Goal: Task Accomplishment & Management: Complete application form

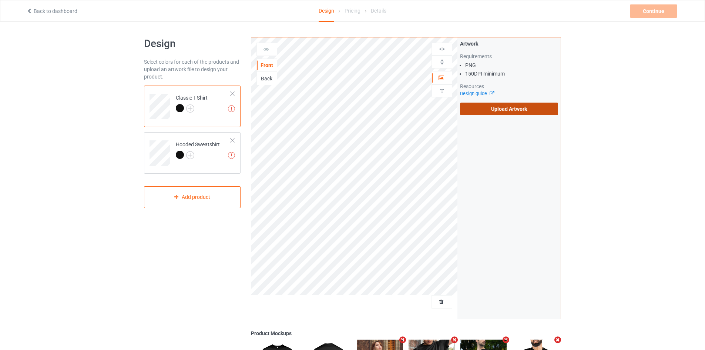
click at [475, 113] on label "Upload Artwork" at bounding box center [509, 109] width 98 height 13
click at [0, 0] on input "Upload Artwork" at bounding box center [0, 0] width 0 height 0
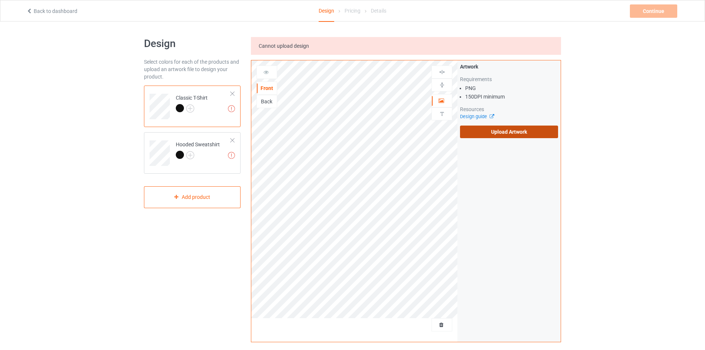
click at [482, 135] on label "Upload Artwork" at bounding box center [509, 132] width 98 height 13
click at [0, 0] on input "Upload Artwork" at bounding box center [0, 0] width 0 height 0
click at [502, 131] on label "Upload Artwork" at bounding box center [509, 132] width 98 height 13
click at [0, 0] on input "Upload Artwork" at bounding box center [0, 0] width 0 height 0
click at [493, 130] on label "Upload Artwork" at bounding box center [509, 132] width 98 height 13
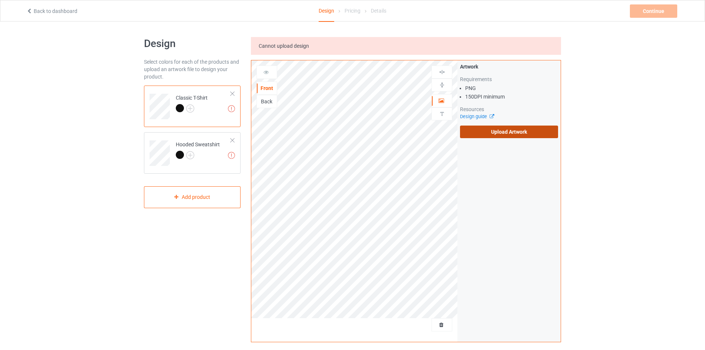
click at [0, 0] on input "Upload Artwork" at bounding box center [0, 0] width 0 height 0
click at [471, 127] on label "Upload Artwork" at bounding box center [509, 132] width 98 height 13
click at [0, 0] on input "Upload Artwork" at bounding box center [0, 0] width 0 height 0
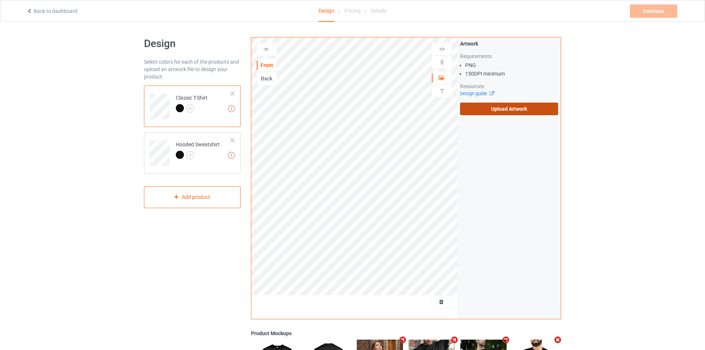
click at [477, 106] on label "Upload Artwork" at bounding box center [509, 109] width 98 height 13
click at [0, 0] on input "Upload Artwork" at bounding box center [0, 0] width 0 height 0
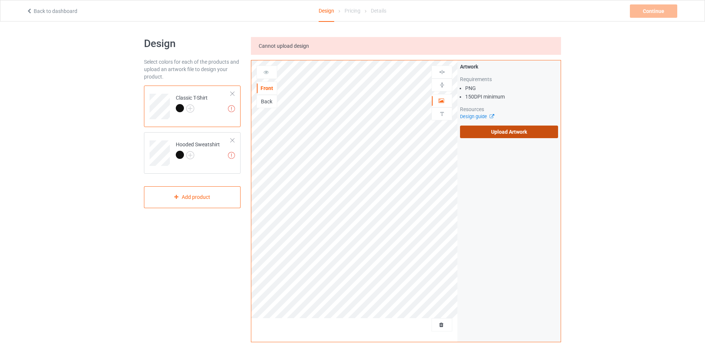
click at [476, 134] on label "Upload Artwork" at bounding box center [509, 132] width 98 height 13
click at [0, 0] on input "Upload Artwork" at bounding box center [0, 0] width 0 height 0
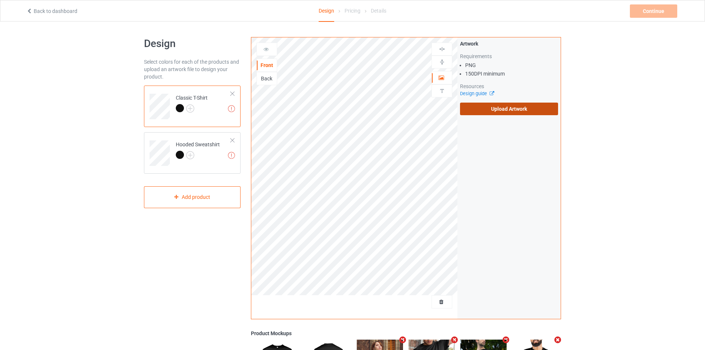
click at [481, 113] on label "Upload Artwork" at bounding box center [509, 109] width 98 height 13
click at [0, 0] on input "Upload Artwork" at bounding box center [0, 0] width 0 height 0
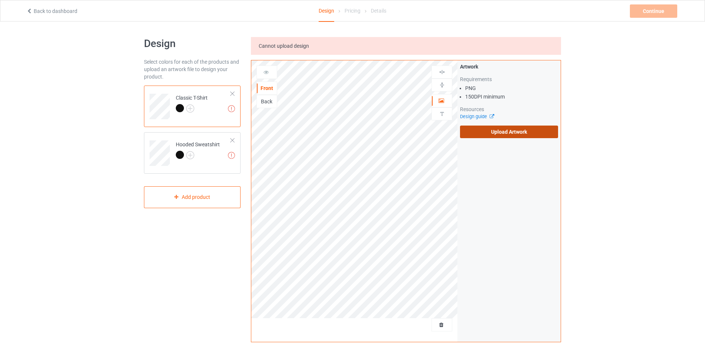
click at [499, 133] on label "Upload Artwork" at bounding box center [509, 132] width 98 height 13
click at [0, 0] on input "Upload Artwork" at bounding box center [0, 0] width 0 height 0
click at [275, 44] on span "Cannot upload design" at bounding box center [284, 46] width 50 height 6
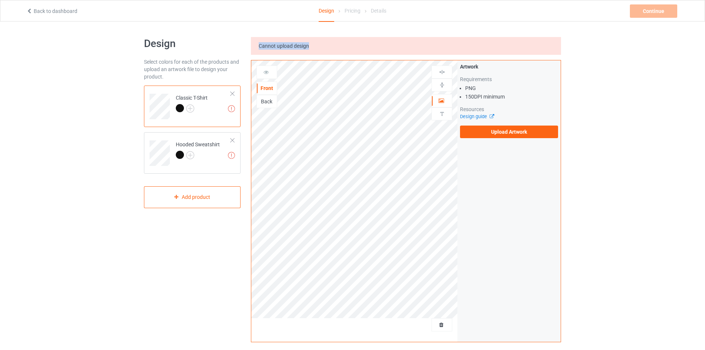
click at [275, 44] on span "Cannot upload design" at bounding box center [284, 46] width 50 height 6
click at [478, 130] on label "Upload Artwork" at bounding box center [509, 132] width 98 height 13
click at [0, 0] on input "Upload Artwork" at bounding box center [0, 0] width 0 height 0
click at [498, 132] on label "Upload Artwork" at bounding box center [509, 132] width 98 height 13
click at [0, 0] on input "Upload Artwork" at bounding box center [0, 0] width 0 height 0
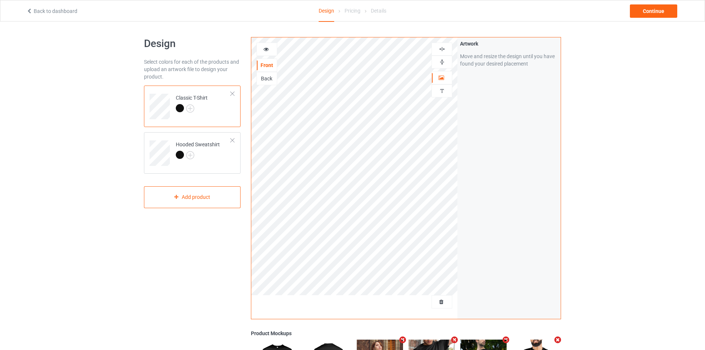
click at [443, 61] on img at bounding box center [442, 61] width 7 height 7
click at [443, 49] on img at bounding box center [442, 49] width 7 height 7
click at [639, 12] on div "Continue" at bounding box center [653, 10] width 47 height 13
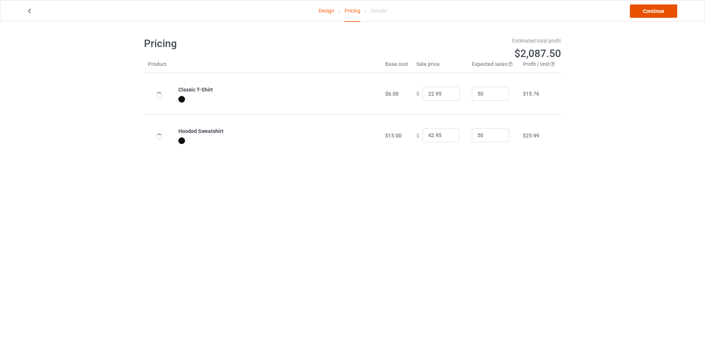
click at [641, 9] on link "Continue" at bounding box center [653, 10] width 47 height 13
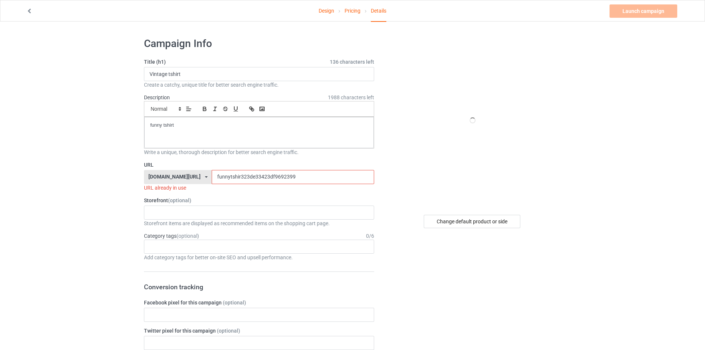
click at [239, 180] on input "funnytshir323de33423df9692399" at bounding box center [293, 177] width 162 height 14
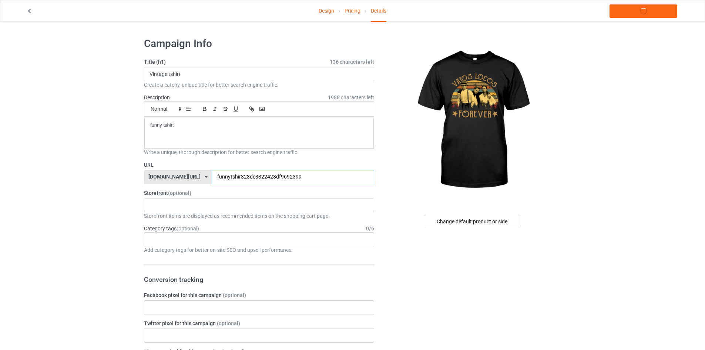
type input "funnytshir323de3322423df9692399"
click at [649, 10] on link "Launch campaign" at bounding box center [644, 10] width 68 height 13
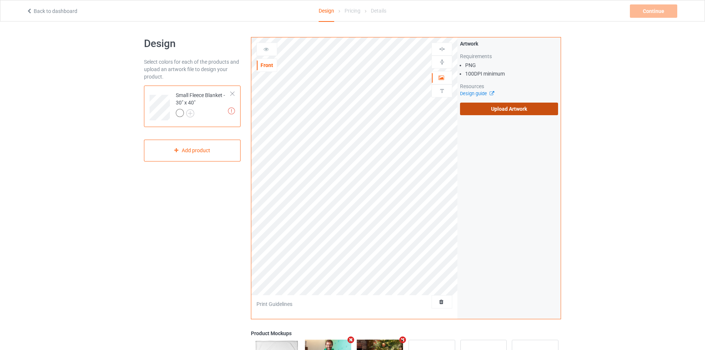
click at [538, 107] on label "Upload Artwork" at bounding box center [509, 109] width 98 height 13
click at [0, 0] on input "Upload Artwork" at bounding box center [0, 0] width 0 height 0
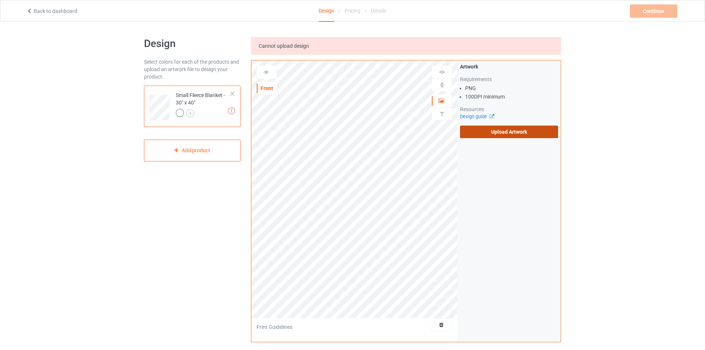
click at [478, 135] on label "Upload Artwork" at bounding box center [509, 132] width 98 height 13
click at [0, 0] on input "Upload Artwork" at bounding box center [0, 0] width 0 height 0
drag, startPoint x: 465, startPoint y: 88, endPoint x: 475, endPoint y: 87, distance: 9.7
click at [475, 87] on li "PNG" at bounding box center [511, 87] width 93 height 7
click at [491, 130] on label "Upload Artwork" at bounding box center [509, 132] width 98 height 13
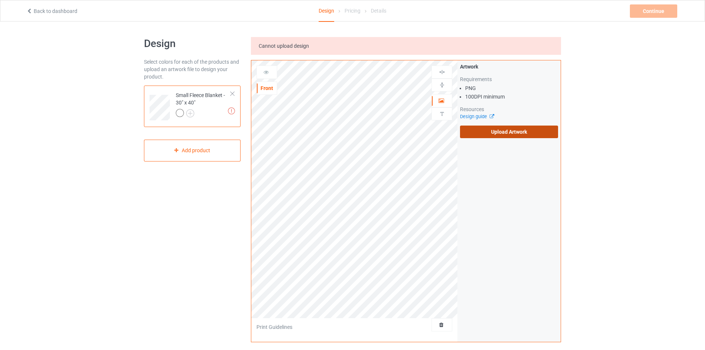
click at [0, 0] on input "Upload Artwork" at bounding box center [0, 0] width 0 height 0
click at [492, 132] on label "Upload Artwork" at bounding box center [509, 132] width 98 height 13
click at [0, 0] on input "Upload Artwork" at bounding box center [0, 0] width 0 height 0
click at [496, 127] on label "Upload Artwork" at bounding box center [509, 132] width 98 height 13
click at [0, 0] on input "Upload Artwork" at bounding box center [0, 0] width 0 height 0
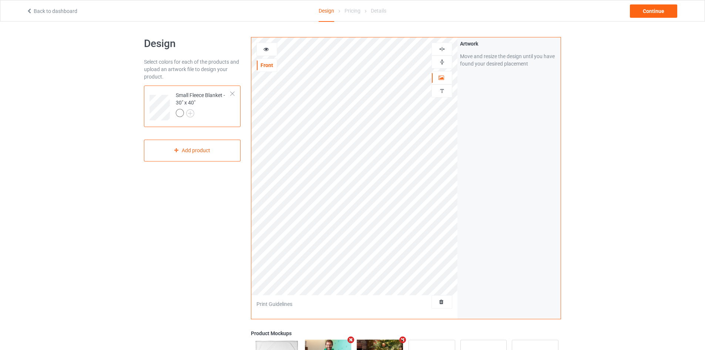
click at [442, 66] on div at bounding box center [442, 62] width 21 height 13
click at [440, 62] on img at bounding box center [442, 61] width 7 height 7
drag, startPoint x: 440, startPoint y: 62, endPoint x: 439, endPoint y: 48, distance: 14.1
click at [440, 61] on img at bounding box center [442, 61] width 7 height 7
click at [439, 47] on img at bounding box center [442, 49] width 7 height 7
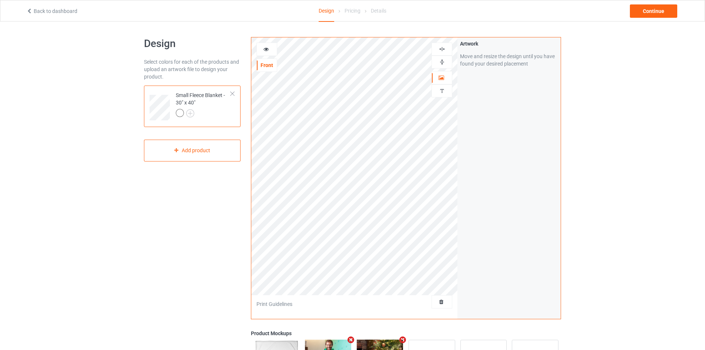
click at [439, 47] on img at bounding box center [442, 49] width 7 height 7
click at [439, 46] on img at bounding box center [442, 49] width 7 height 7
click at [643, 10] on div "Continue" at bounding box center [653, 10] width 47 height 13
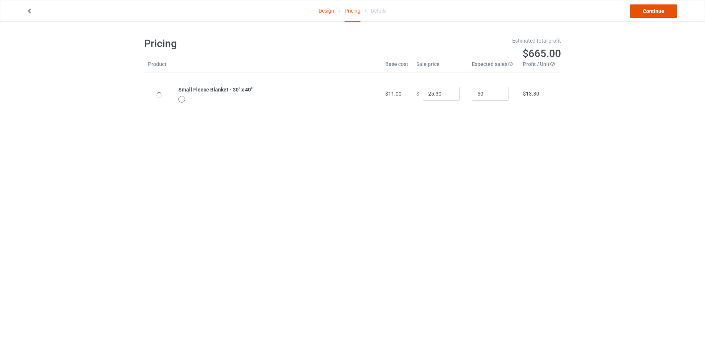
click at [661, 14] on link "Continue" at bounding box center [653, 10] width 47 height 13
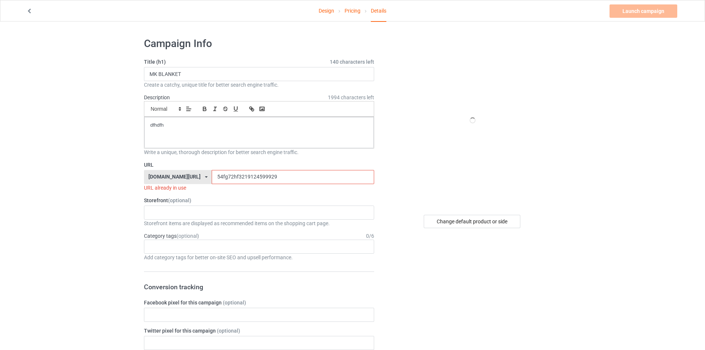
click at [221, 179] on input "54fg72hf3219124599929" at bounding box center [293, 177] width 162 height 14
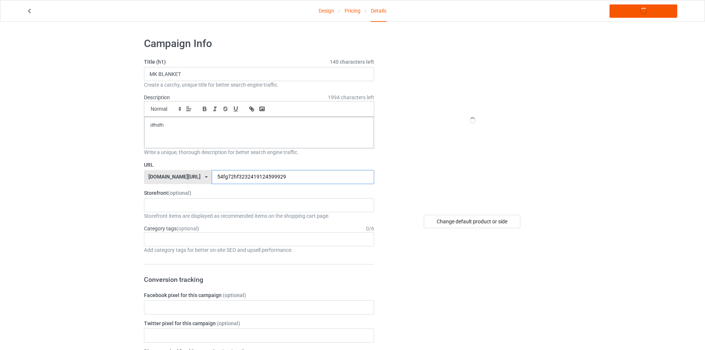
type input "54fg72hf3232419124599929"
click at [658, 6] on link "Launch campaign" at bounding box center [644, 10] width 68 height 13
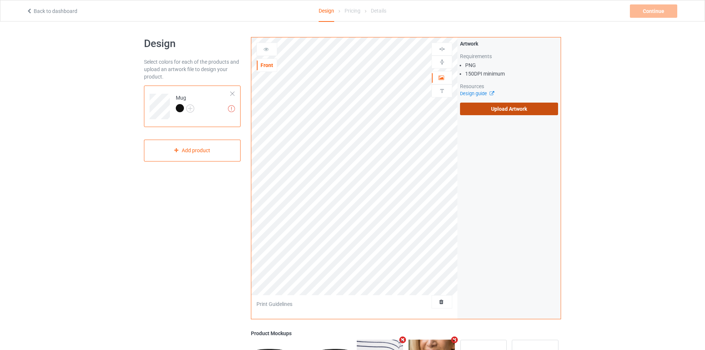
click at [473, 111] on label "Upload Artwork" at bounding box center [509, 109] width 98 height 13
click at [0, 0] on input "Upload Artwork" at bounding box center [0, 0] width 0 height 0
click at [492, 110] on label "Upload Artwork" at bounding box center [509, 109] width 98 height 13
click at [0, 0] on input "Upload Artwork" at bounding box center [0, 0] width 0 height 0
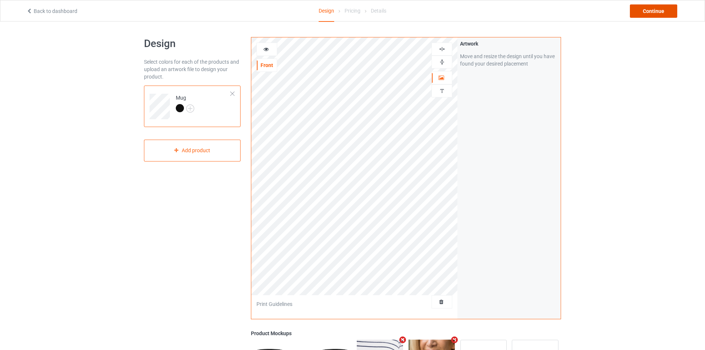
click at [658, 16] on div "Continue" at bounding box center [653, 10] width 47 height 13
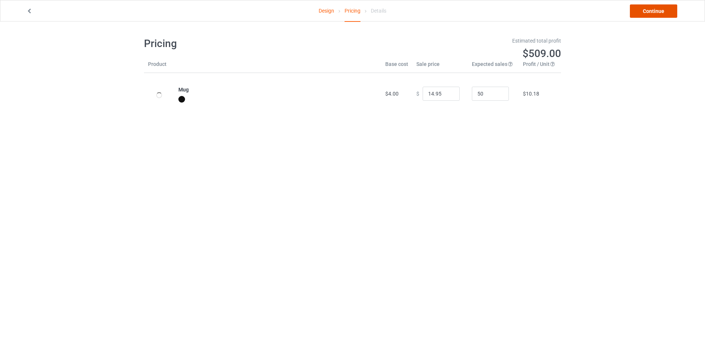
click at [658, 16] on link "Continue" at bounding box center [653, 10] width 47 height 13
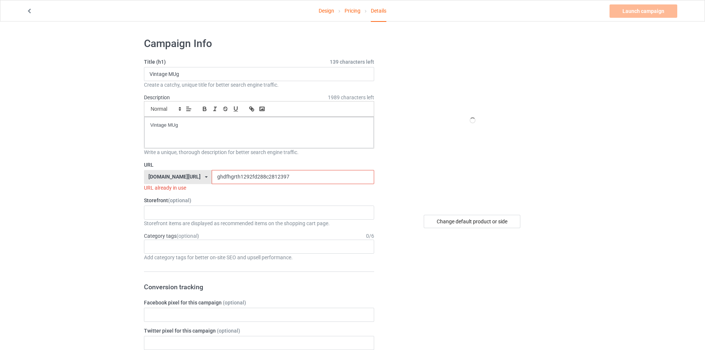
click at [255, 177] on input "ghdfhgrth1292fd288c2812397" at bounding box center [293, 177] width 162 height 14
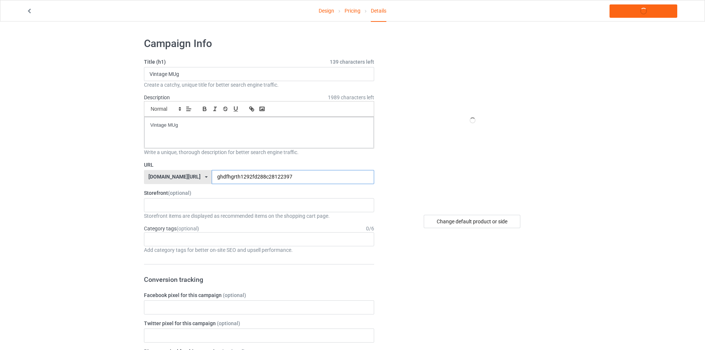
type input "ghdfhgrth1292fd288c28122397"
click at [656, 3] on div "Design Pricing Details Launch campaign" at bounding box center [352, 10] width 663 height 21
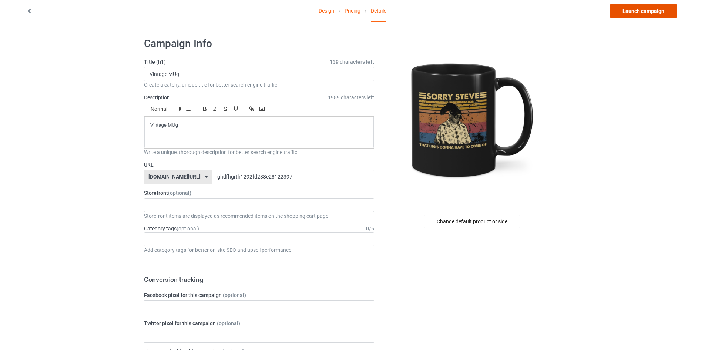
click at [655, 8] on link "Launch campaign" at bounding box center [644, 10] width 68 height 13
